Goal: Information Seeking & Learning: Find specific fact

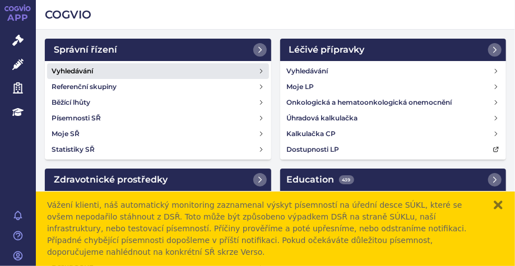
click at [115, 68] on link "Vyhledávání" at bounding box center [158, 71] width 222 height 16
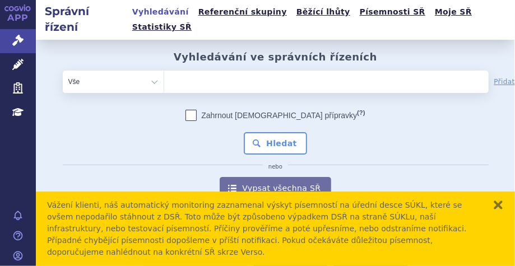
click at [221, 71] on ul at bounding box center [292, 80] width 257 height 18
click at [164, 70] on select at bounding box center [164, 81] width 1 height 22
type input "ba"
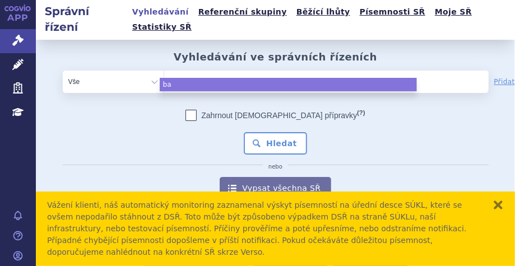
type input "bav"
type input "baven"
type input "bavenc"
type input "bavenci"
type input "bavencio"
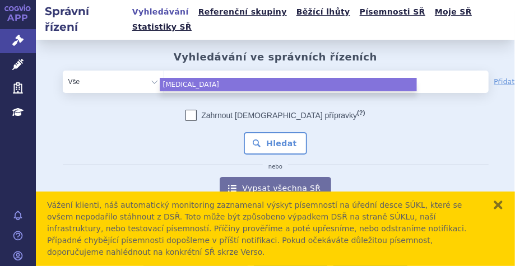
select select "bavencio"
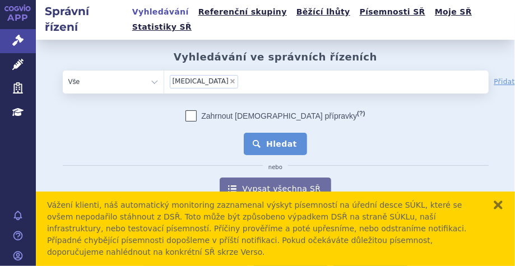
click at [293, 133] on button "Hledat" at bounding box center [275, 144] width 63 height 22
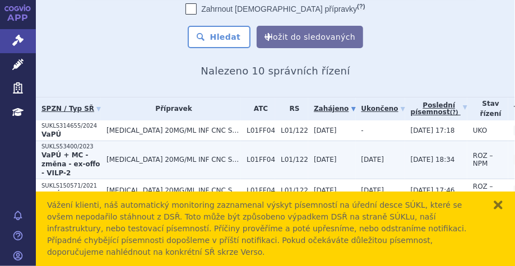
scroll to position [112, 0]
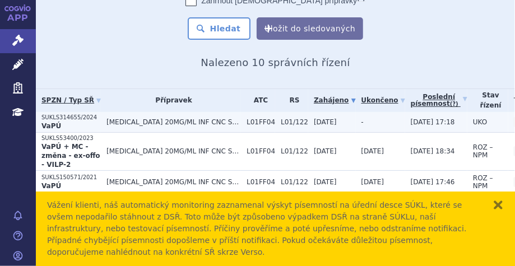
click at [109, 118] on span "[MEDICAL_DATA] 20MG/ML INF CNC SOL 1X10ML" at bounding box center [173, 122] width 135 height 8
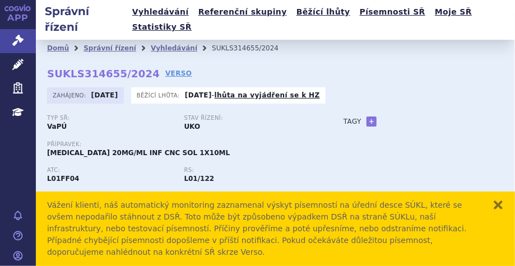
scroll to position [224, 0]
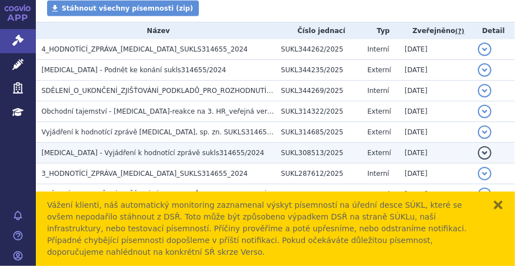
click at [152, 149] on span "[MEDICAL_DATA] - Vyjádření k hodnotící zprávě sukls314655/2024" at bounding box center [152, 153] width 223 height 8
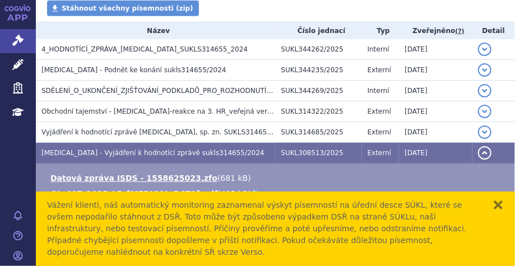
click at [251, 189] on link "🔍" at bounding box center [256, 193] width 10 height 9
